Goal: Information Seeking & Learning: Find specific page/section

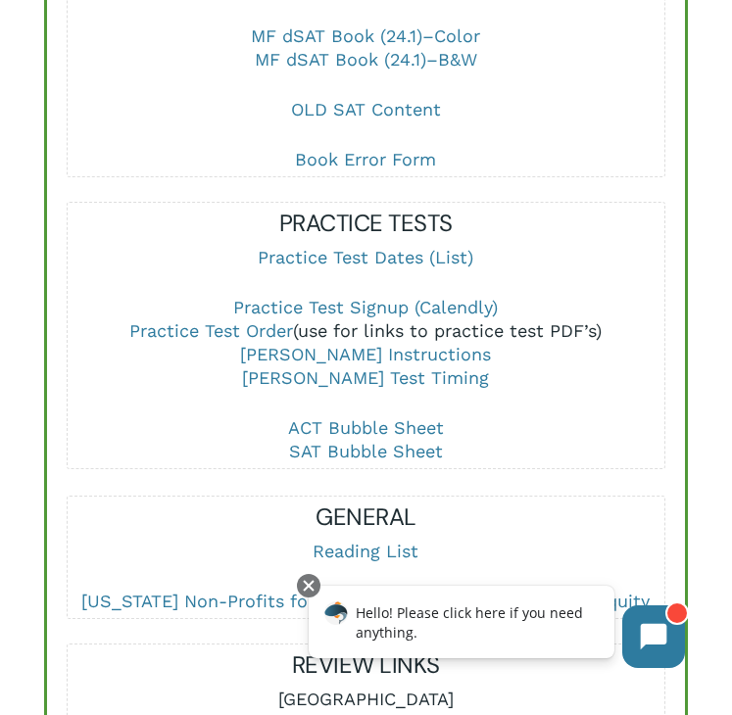
scroll to position [1152, 0]
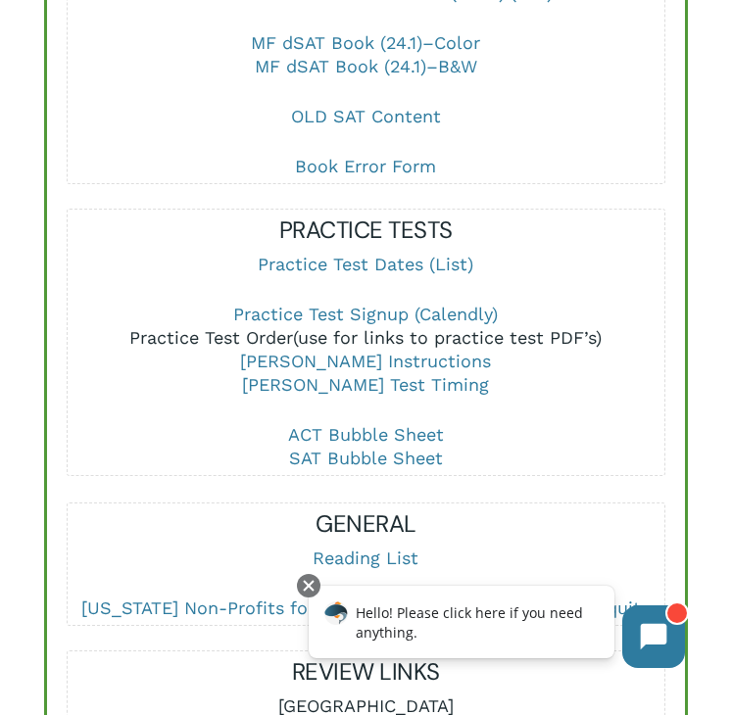
click at [219, 327] on link "Practice Test Order" at bounding box center [211, 337] width 164 height 21
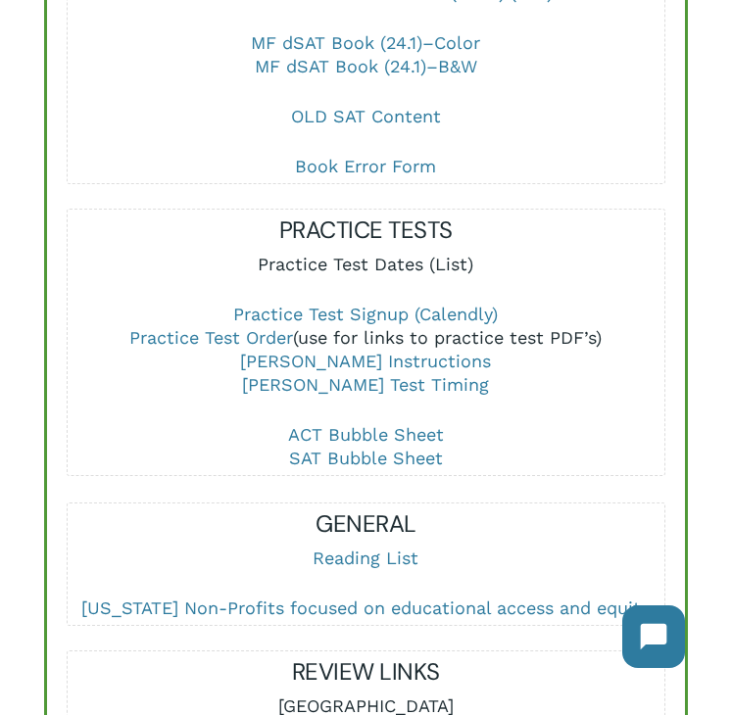
click at [332, 254] on link "Practice Test Dates (List)" at bounding box center [365, 264] width 215 height 21
